Goal: Information Seeking & Learning: Learn about a topic

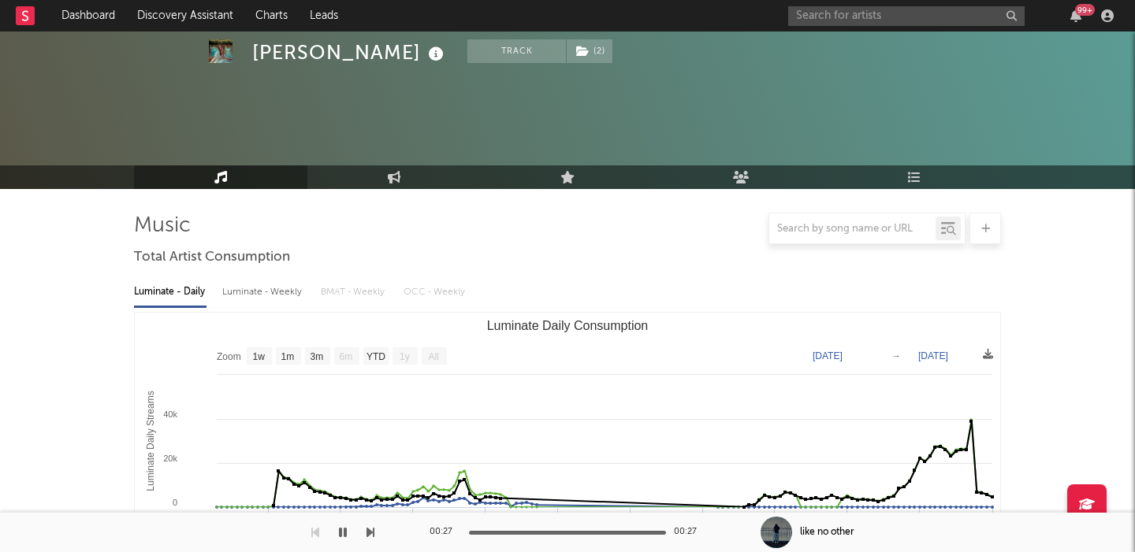
select select "1w"
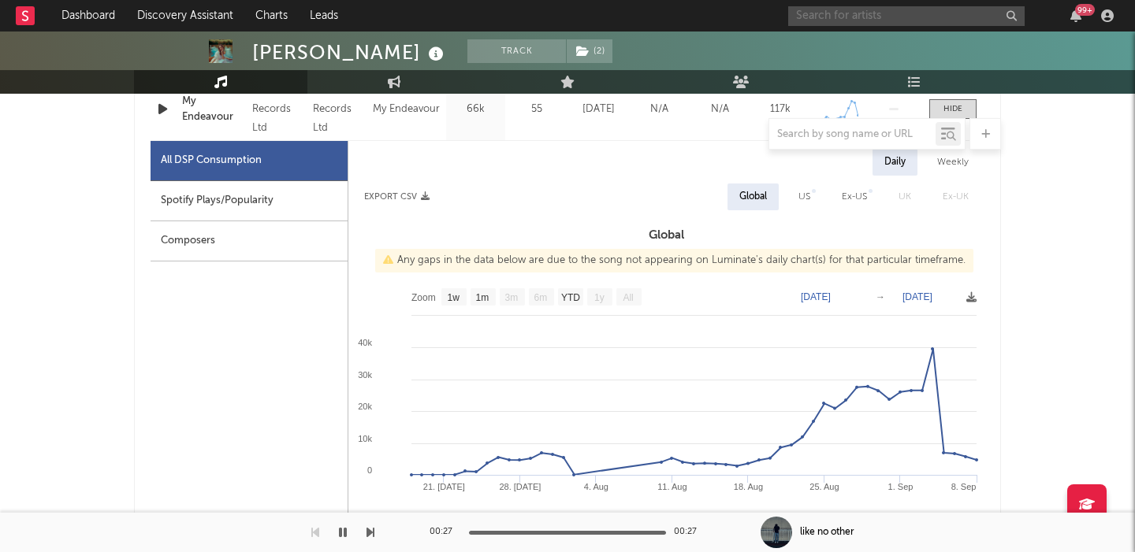
click at [873, 17] on input "text" at bounding box center [906, 16] width 236 height 20
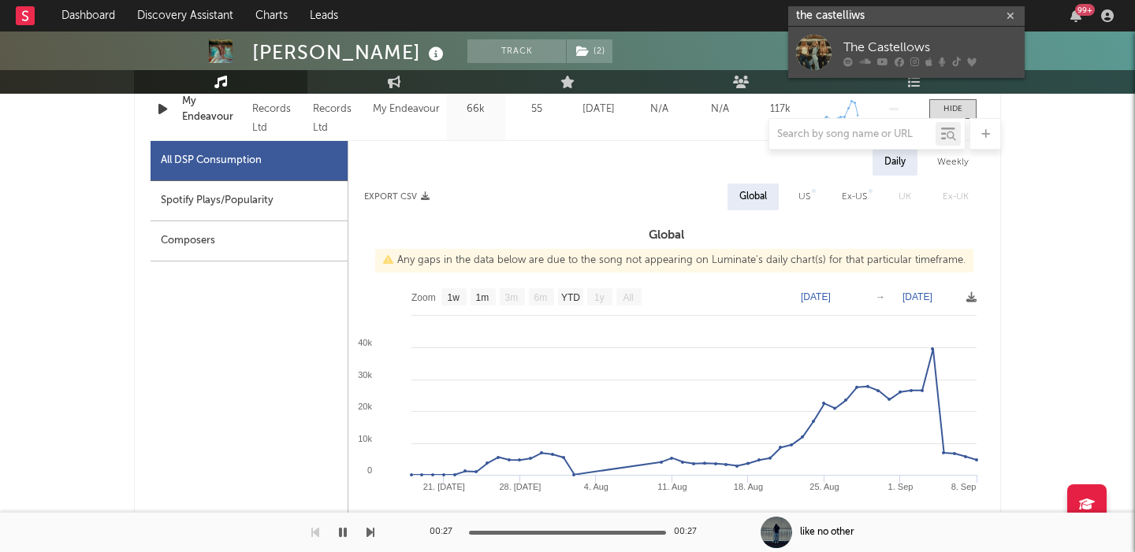
type input "the castelliws"
click at [905, 47] on div "The Castellows" at bounding box center [929, 47] width 173 height 19
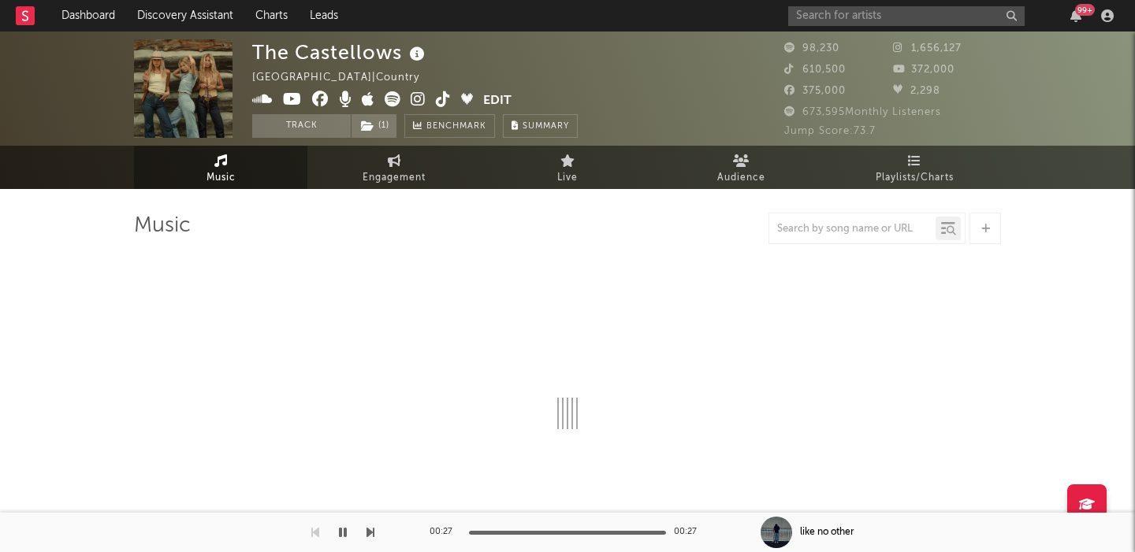
select select "6m"
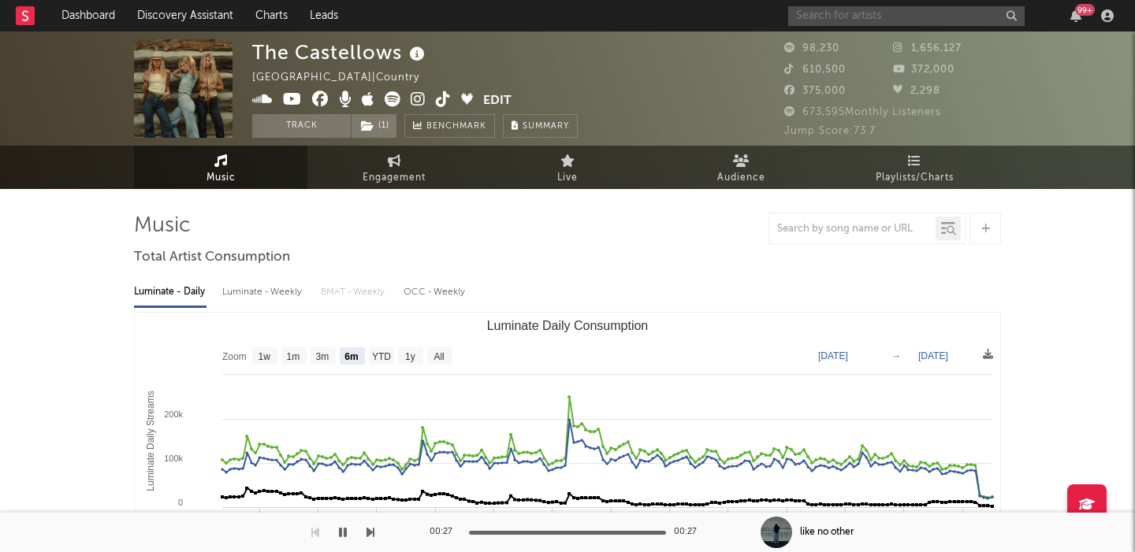
click at [856, 9] on input "text" at bounding box center [906, 16] width 236 height 20
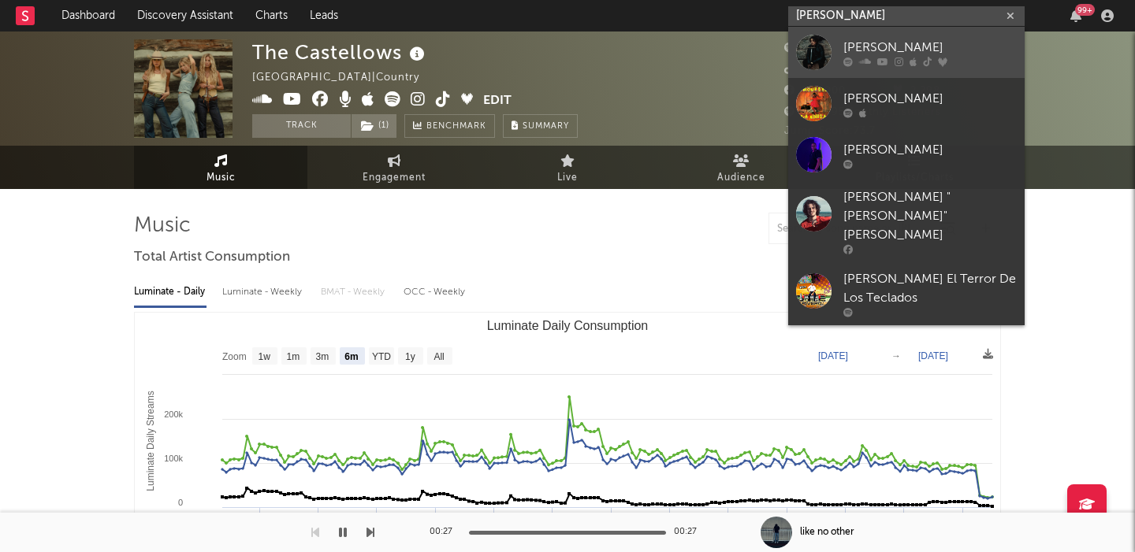
type input "[PERSON_NAME]"
click at [936, 47] on div "[PERSON_NAME]" at bounding box center [929, 47] width 173 height 19
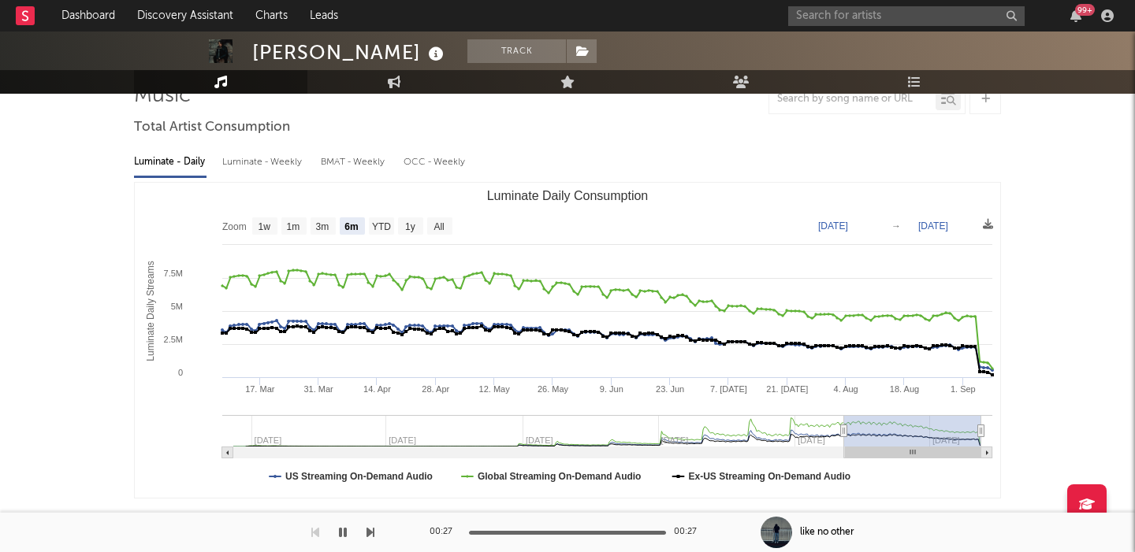
scroll to position [141, 0]
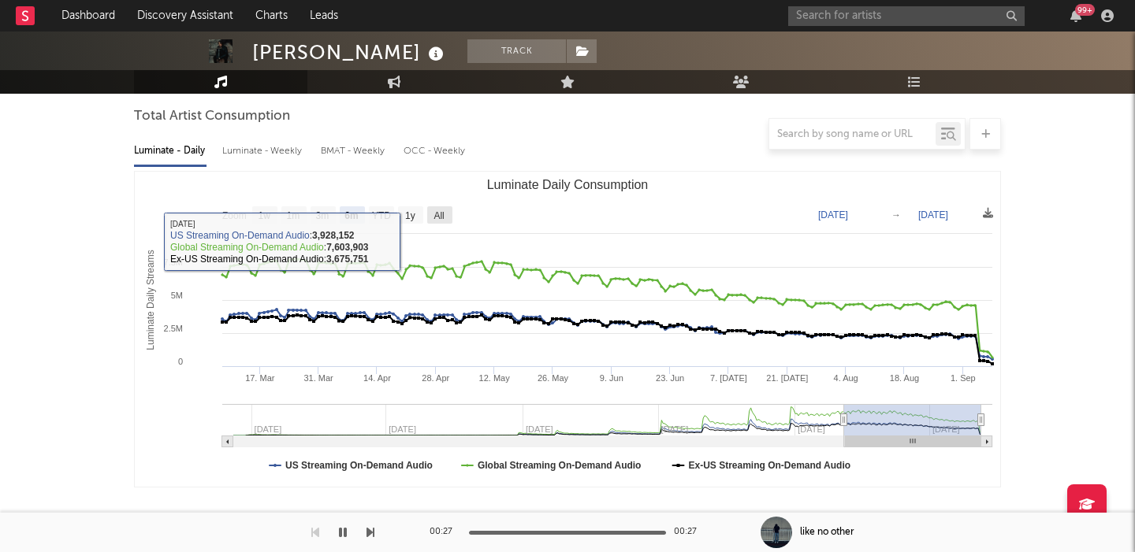
click at [444, 218] on text "All" at bounding box center [438, 215] width 10 height 11
select select "All"
type input "[DATE]"
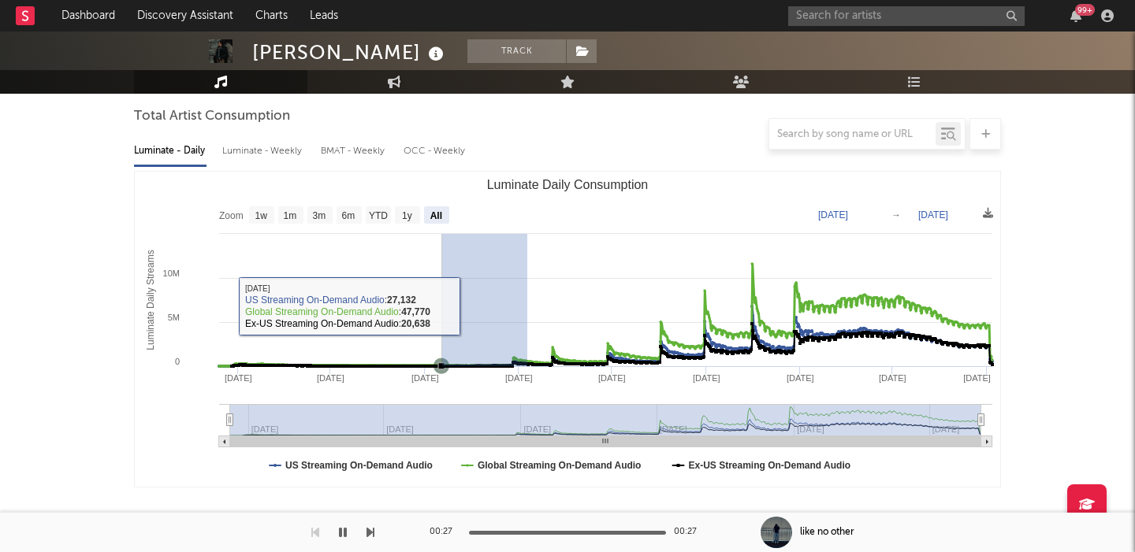
drag, startPoint x: 527, startPoint y: 306, endPoint x: 392, endPoint y: 306, distance: 134.7
select select "6m"
type input "[DATE]"
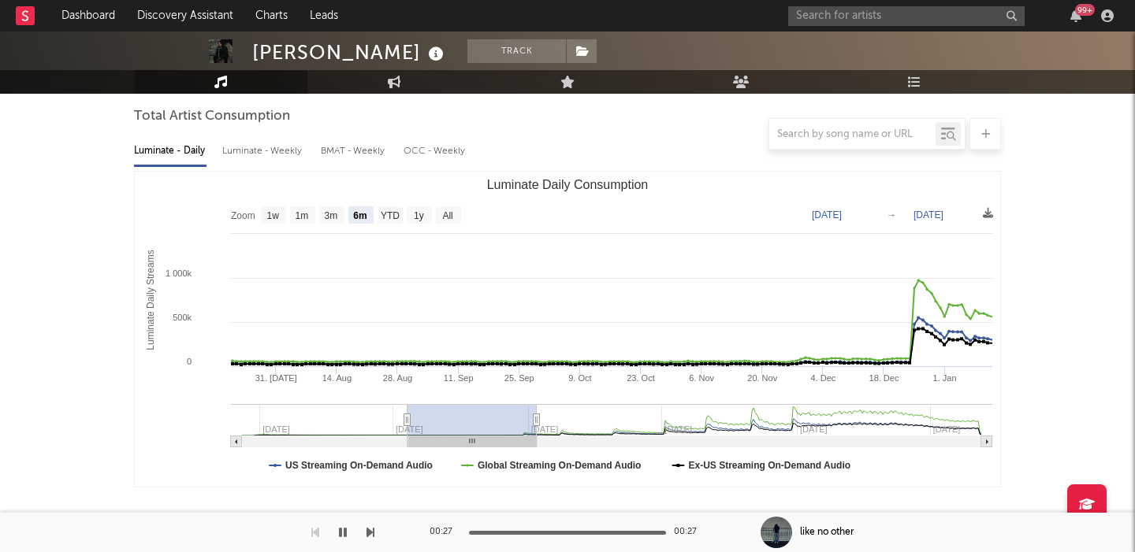
type input "[DATE]"
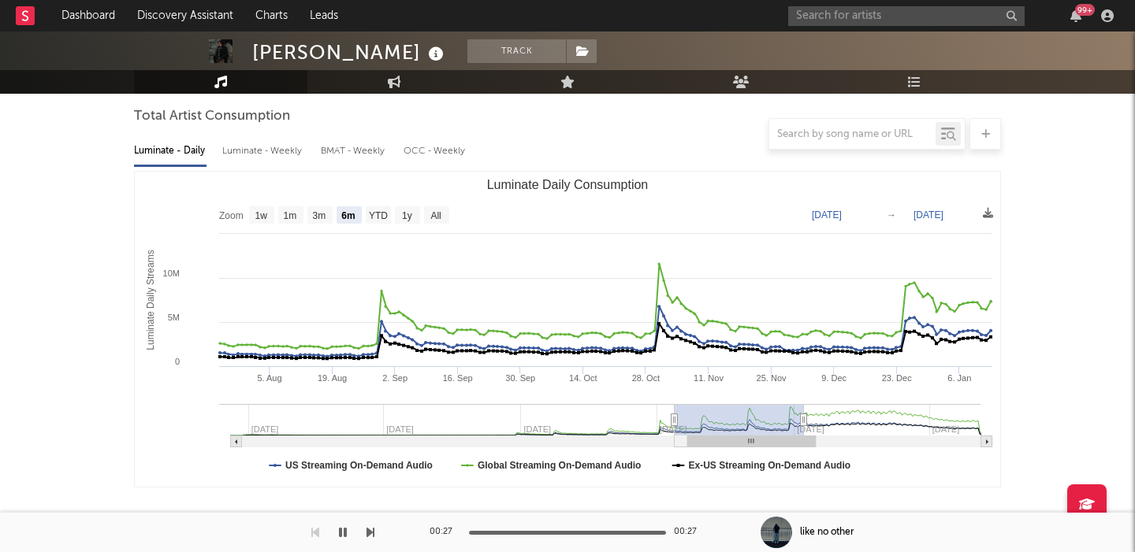
drag, startPoint x: 529, startPoint y: 418, endPoint x: 1134, endPoint y: 423, distance: 604.4
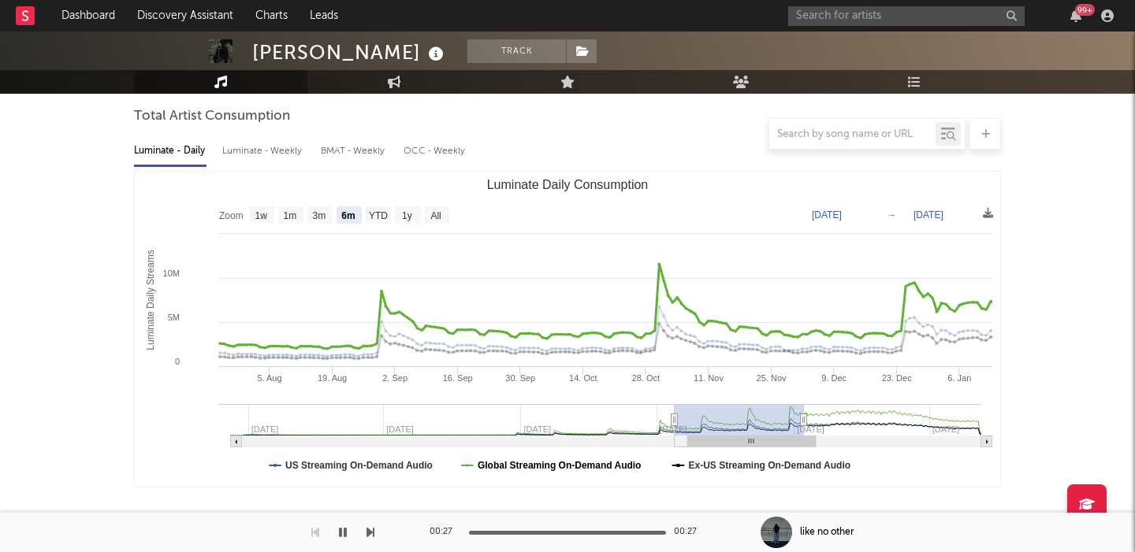
scroll to position [88, 0]
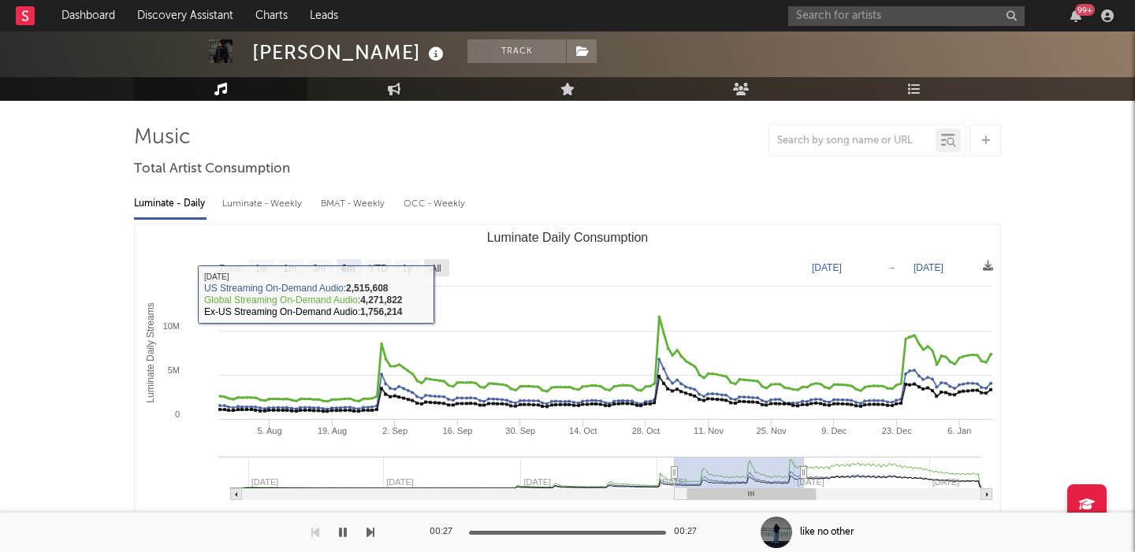
click at [437, 271] on text "All" at bounding box center [435, 268] width 10 height 11
select select "All"
type input "[DATE]"
